Goal: Information Seeking & Learning: Learn about a topic

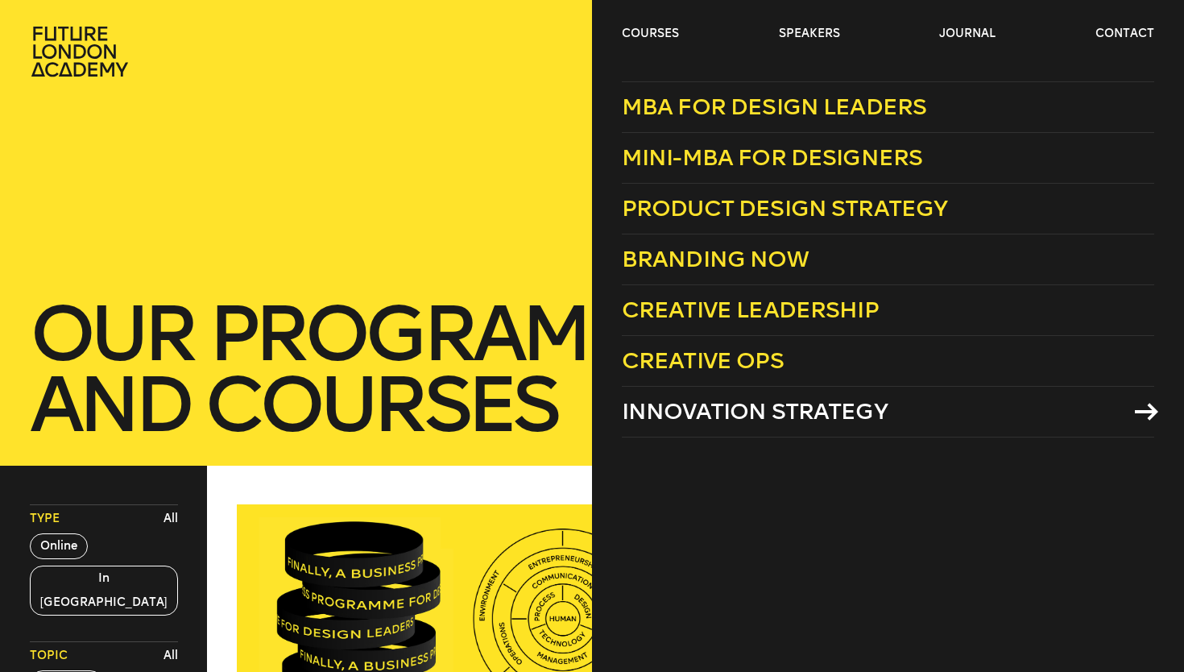
click at [723, 421] on span "Innovation Strategy" at bounding box center [755, 411] width 266 height 27
click at [659, 29] on link "courses" at bounding box center [650, 34] width 57 height 16
click at [807, 417] on span "Innovation Strategy" at bounding box center [755, 411] width 266 height 27
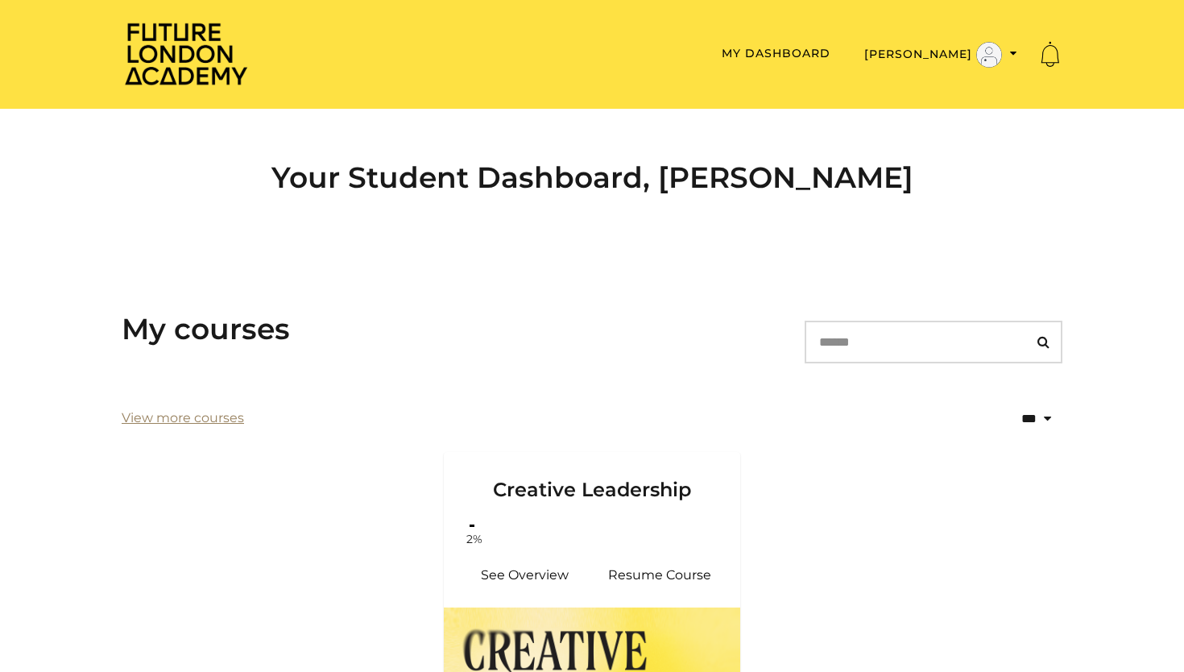
click at [189, 417] on link "View more courses" at bounding box center [183, 417] width 122 height 19
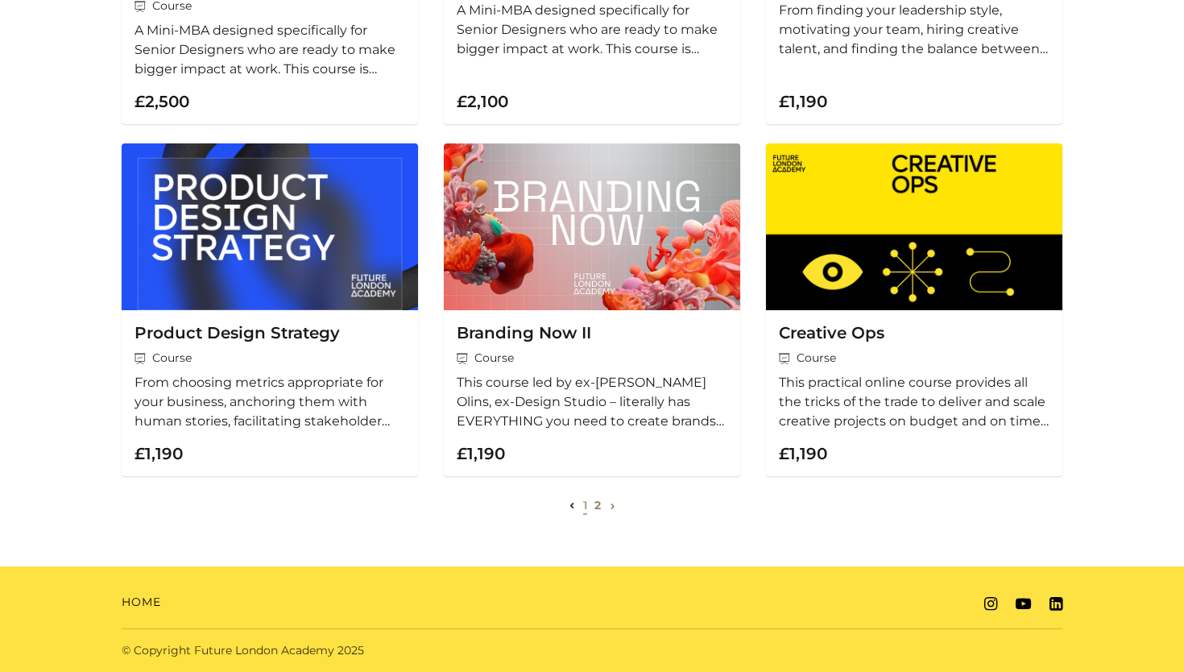
scroll to position [529, 0]
click at [595, 509] on link "2" at bounding box center [598, 505] width 6 height 15
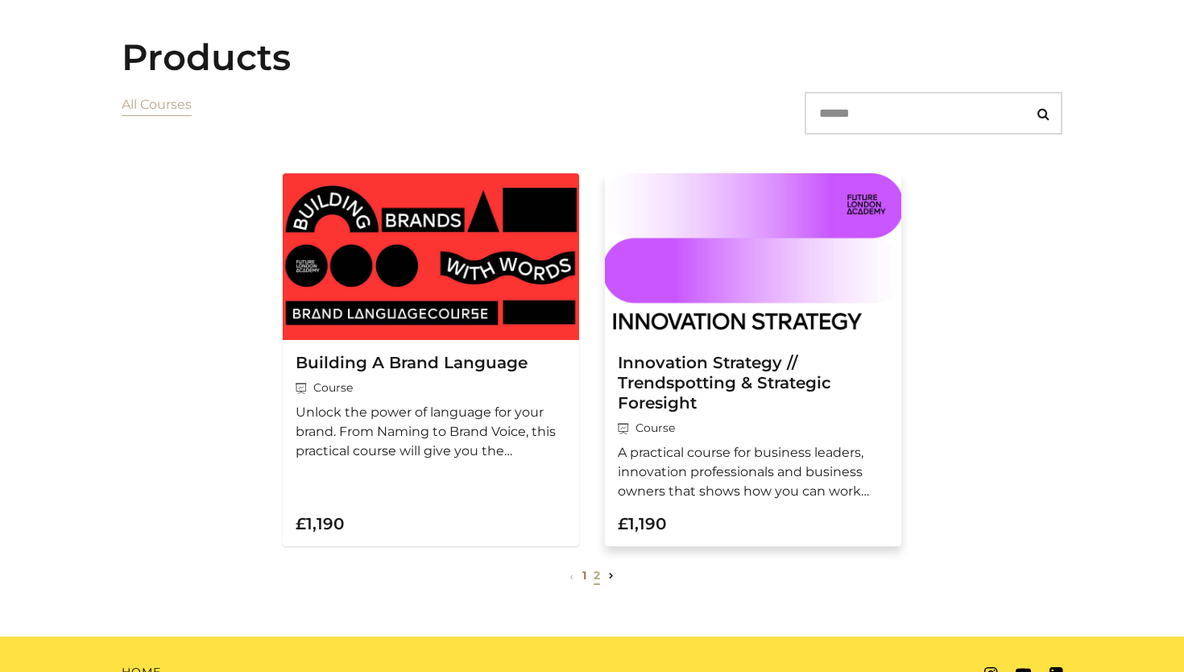
scroll to position [125, 0]
click at [715, 330] on img at bounding box center [753, 256] width 297 height 167
click at [690, 369] on h3 "Innovation Strategy // Trendspotting & Strategic Foresight" at bounding box center [753, 383] width 271 height 60
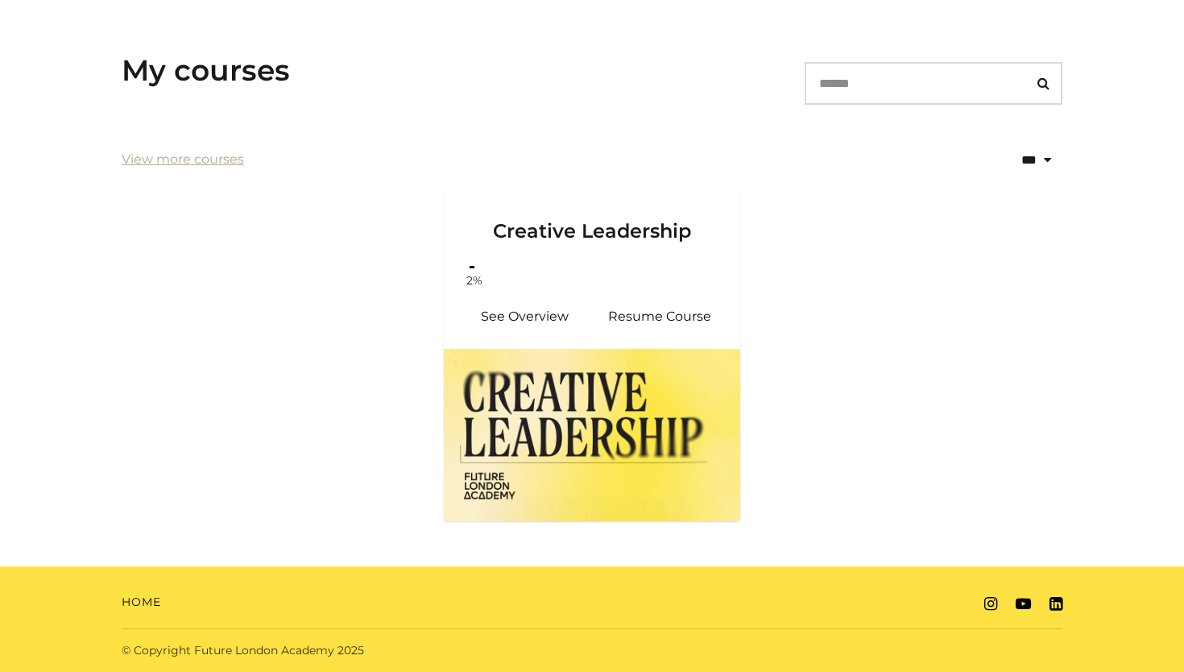
scroll to position [263, 0]
click at [241, 169] on link "View more courses" at bounding box center [183, 159] width 122 height 19
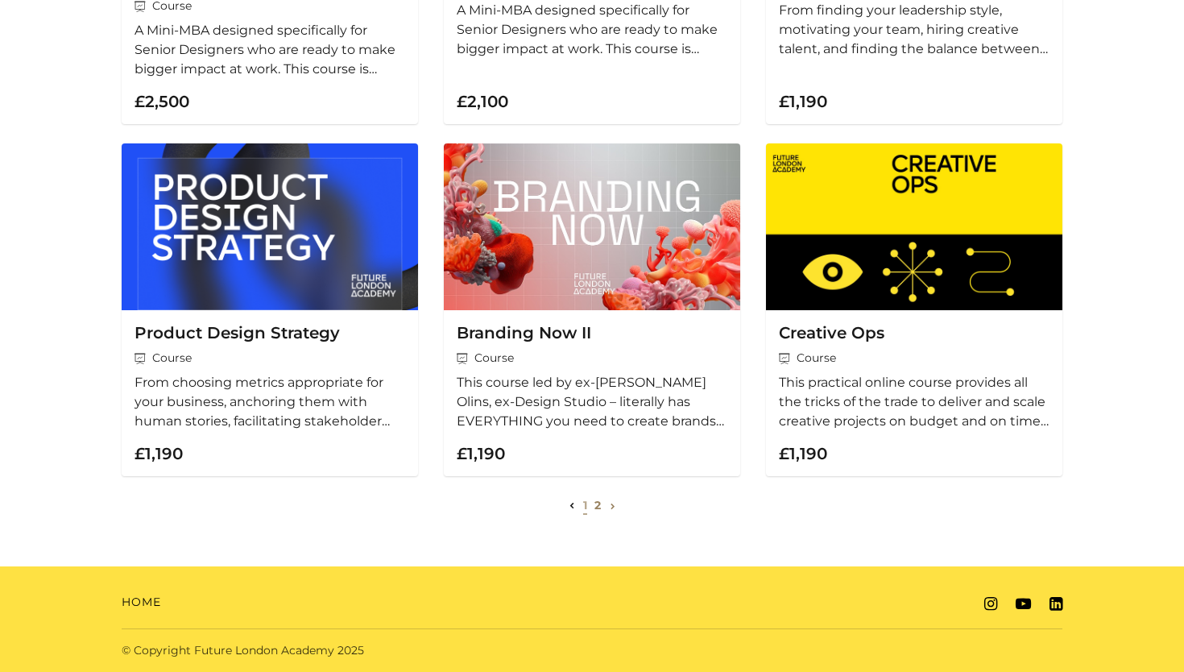
scroll to position [591, 0]
click at [591, 510] on ul "1 2" at bounding box center [593, 505] width 54 height 19
click at [597, 508] on link "2" at bounding box center [598, 505] width 6 height 15
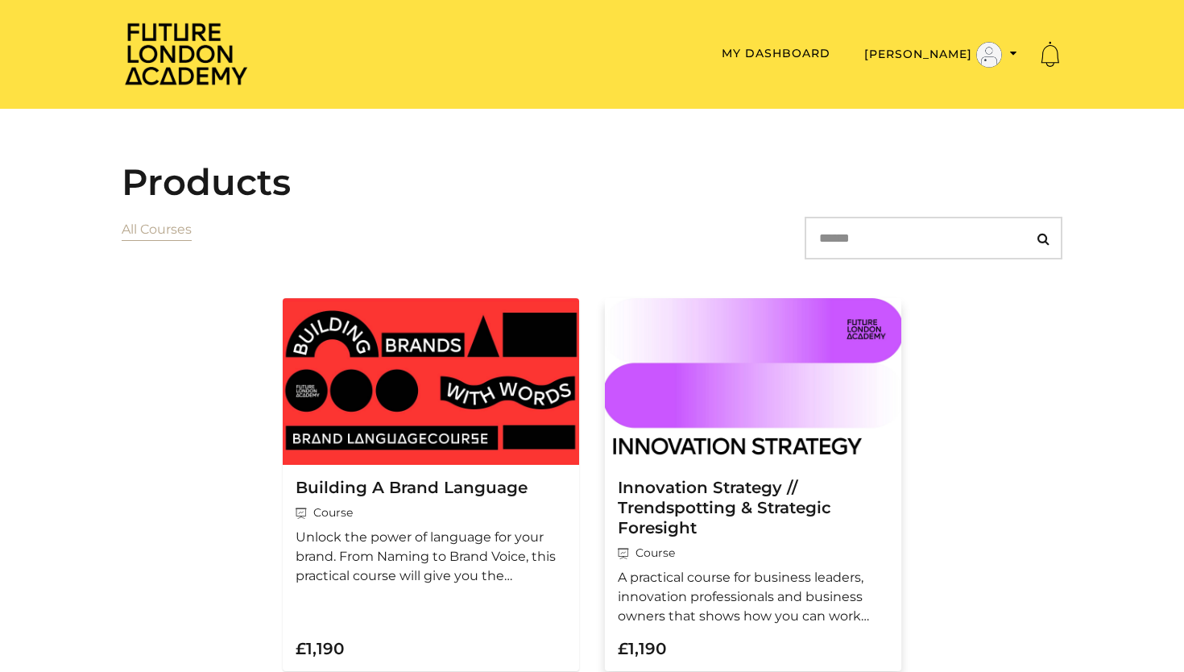
click at [787, 465] on img at bounding box center [753, 381] width 297 height 167
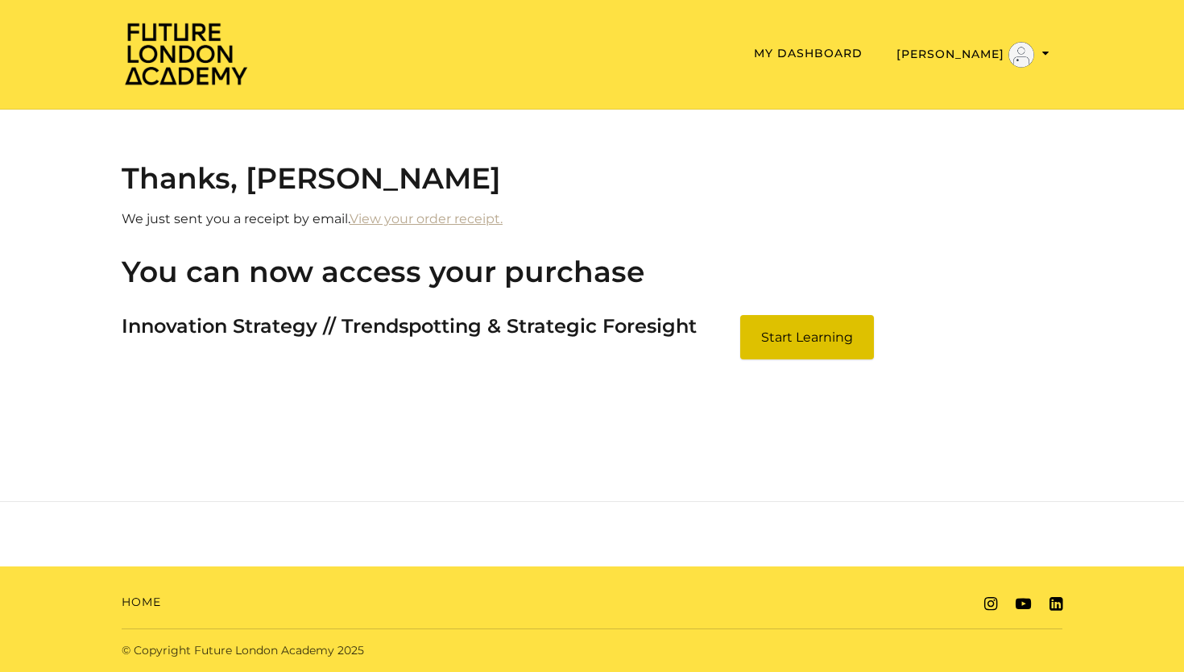
click at [816, 315] on link "Start Learning" at bounding box center [807, 337] width 134 height 44
